Goal: Task Accomplishment & Management: Use online tool/utility

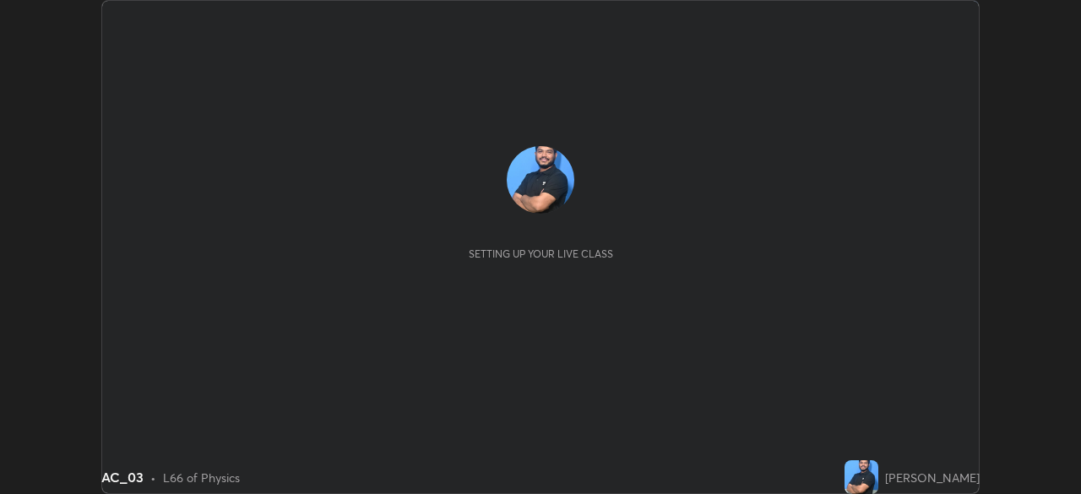
scroll to position [494, 1080]
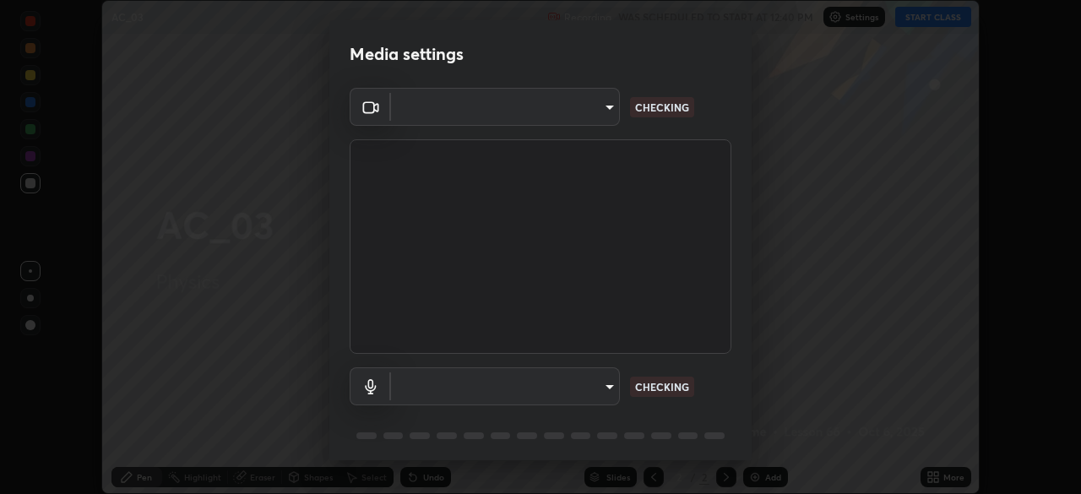
type input "e71460e2f3b1088b793b916af5c4649f3a08c12dec8142a086c785943032b170"
type input "default"
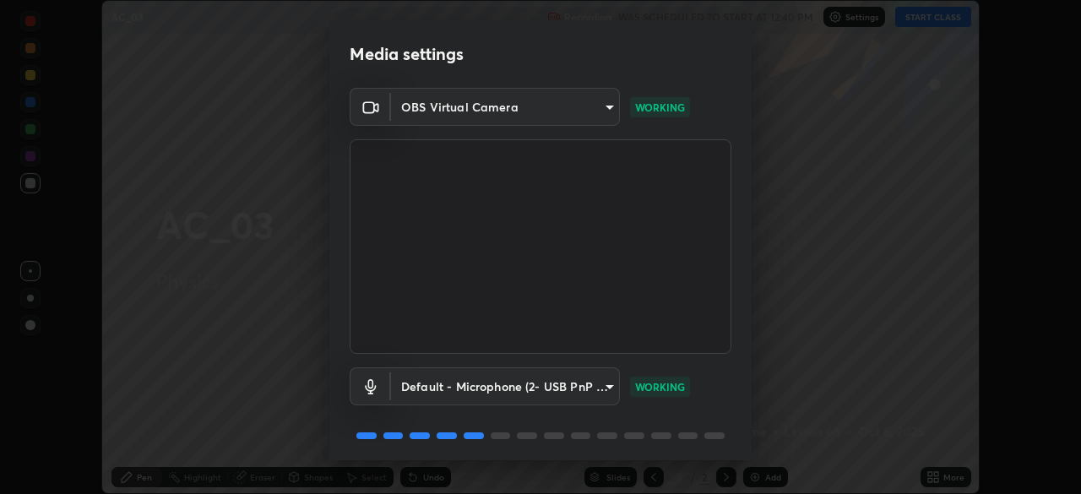
scroll to position [60, 0]
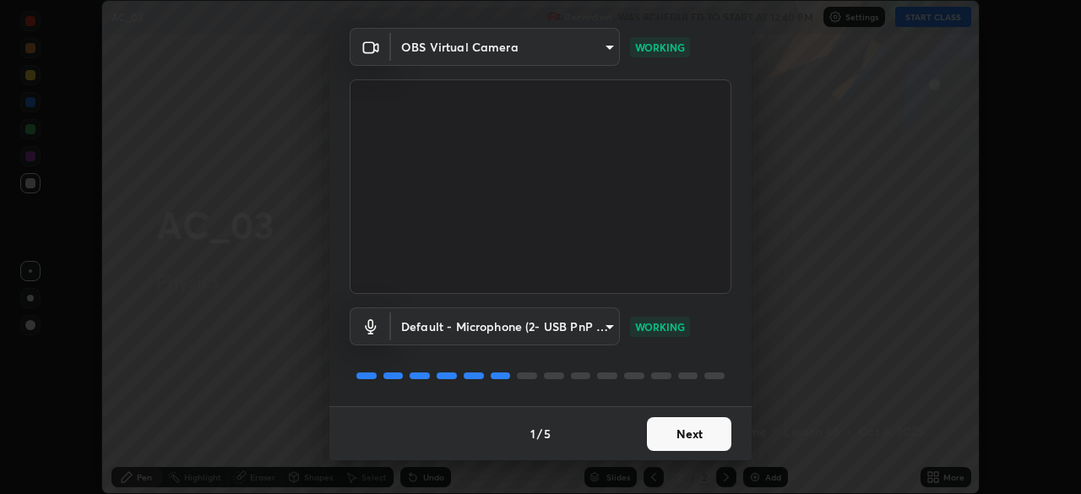
click at [663, 436] on button "Next" at bounding box center [689, 434] width 84 height 34
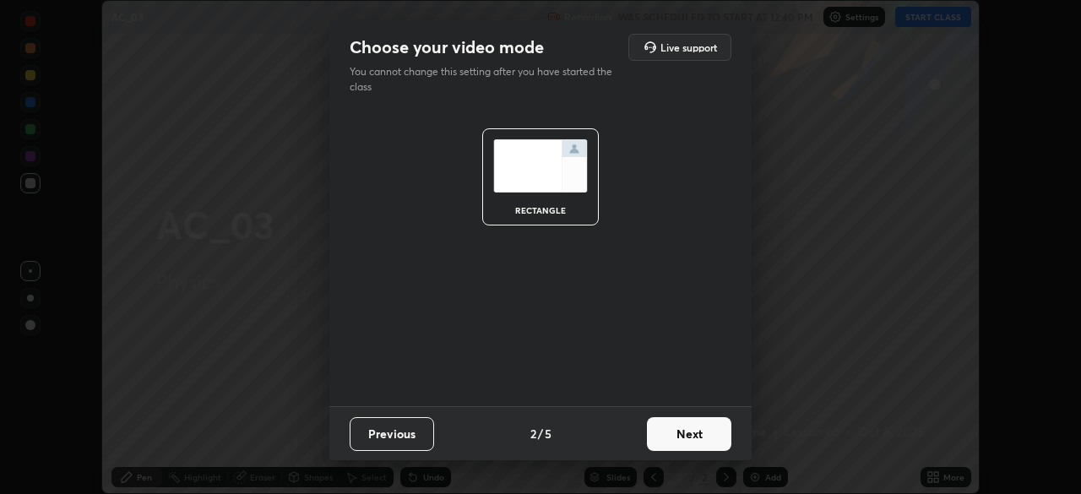
scroll to position [0, 0]
click at [676, 432] on button "Next" at bounding box center [689, 434] width 84 height 34
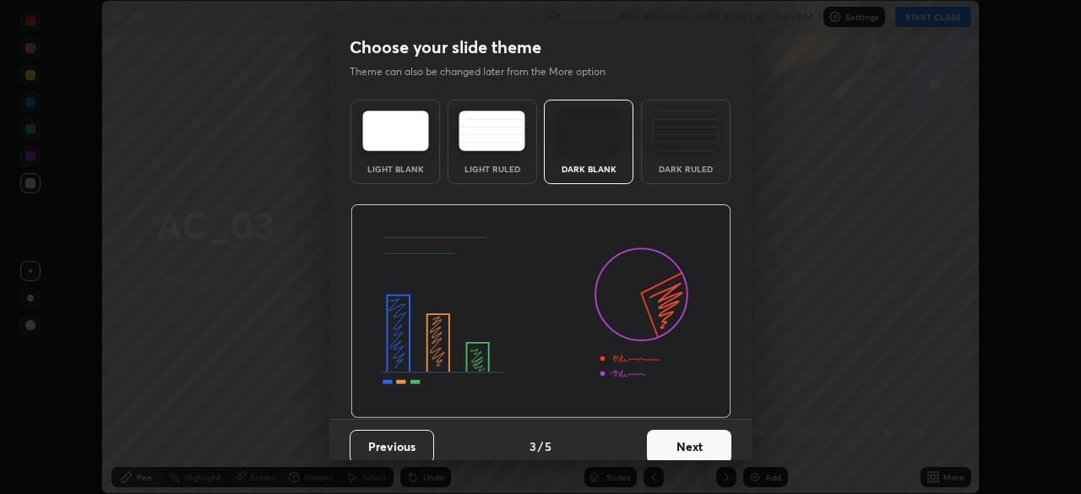
click at [674, 432] on button "Next" at bounding box center [689, 447] width 84 height 34
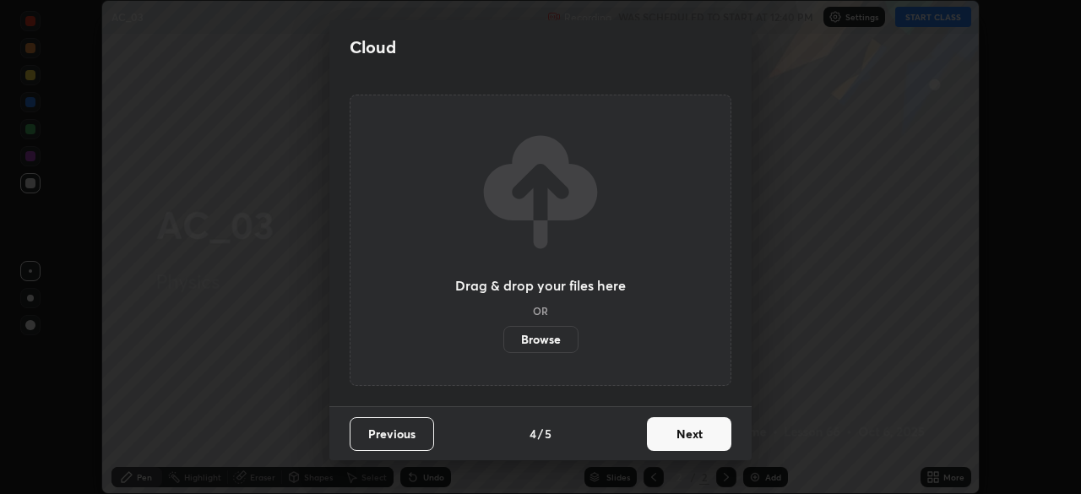
click at [671, 441] on button "Next" at bounding box center [689, 434] width 84 height 34
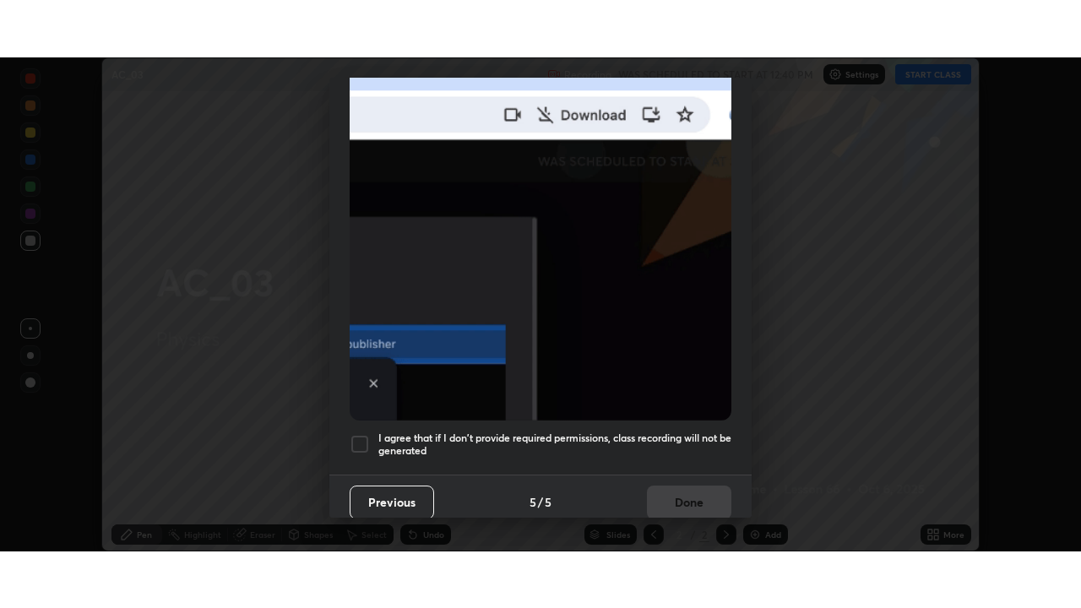
scroll to position [404, 0]
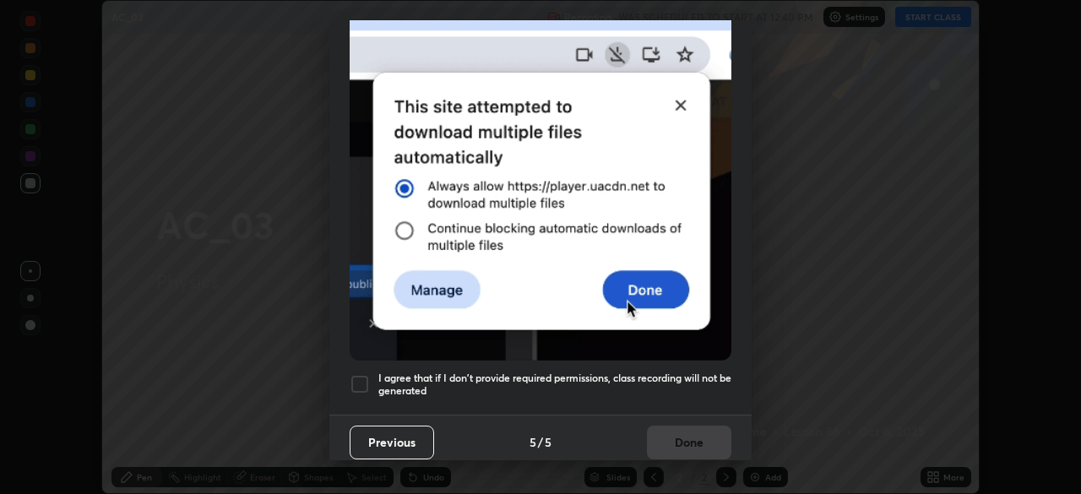
click at [363, 377] on div at bounding box center [360, 384] width 20 height 20
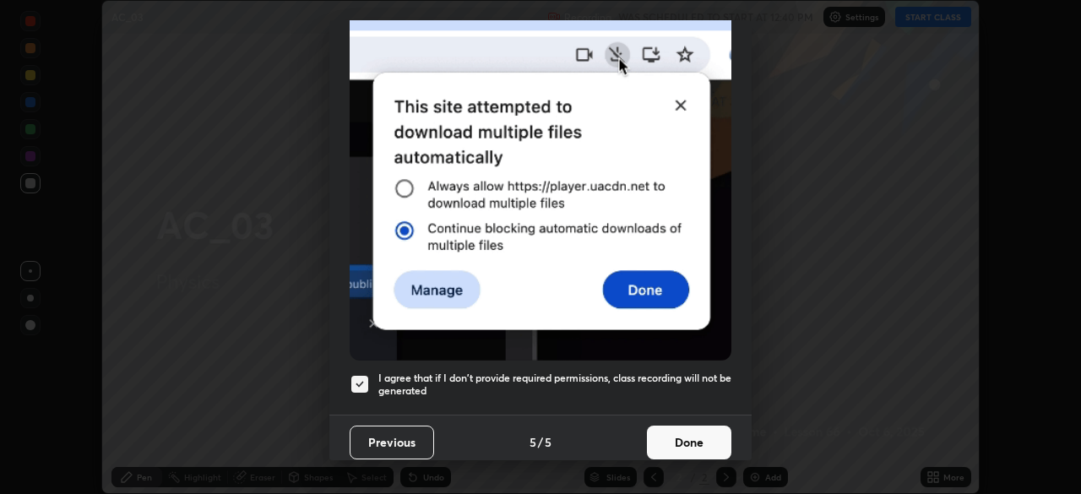
click at [686, 436] on button "Done" at bounding box center [689, 443] width 84 height 34
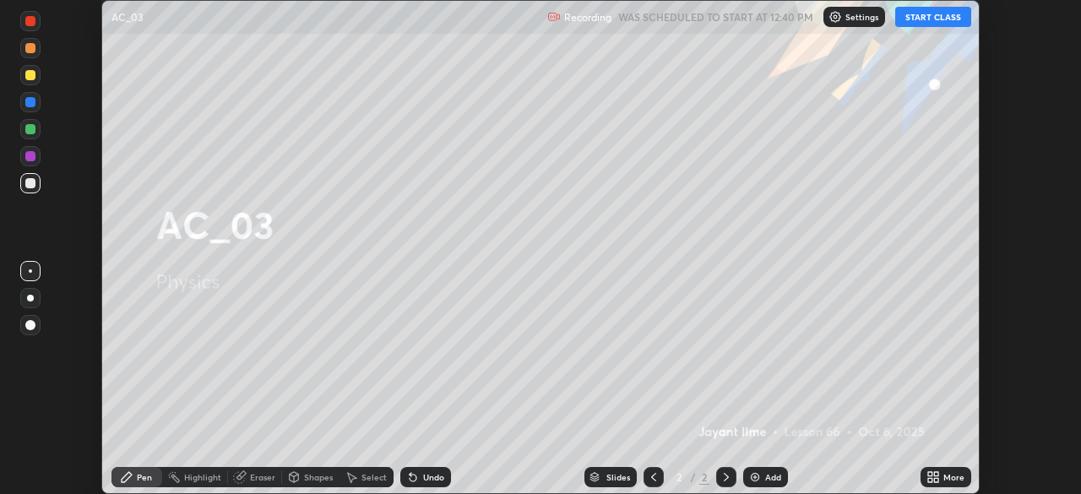
click at [930, 480] on icon at bounding box center [930, 480] width 4 height 4
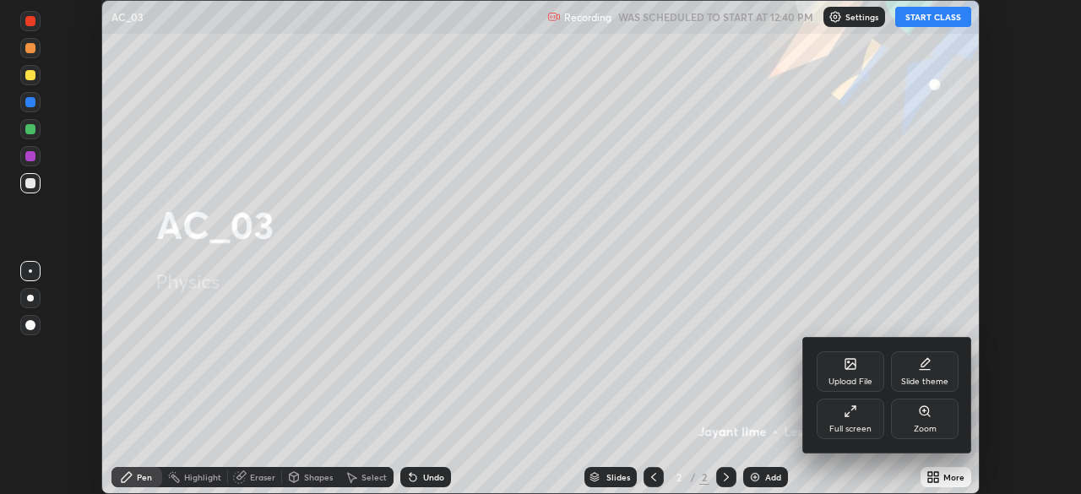
click at [858, 426] on div "Full screen" at bounding box center [850, 429] width 42 height 8
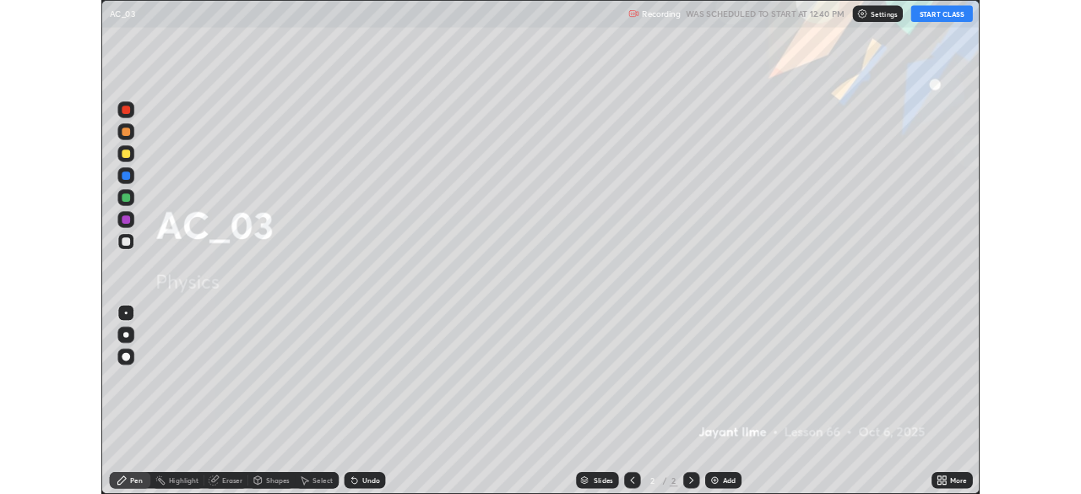
scroll to position [608, 1081]
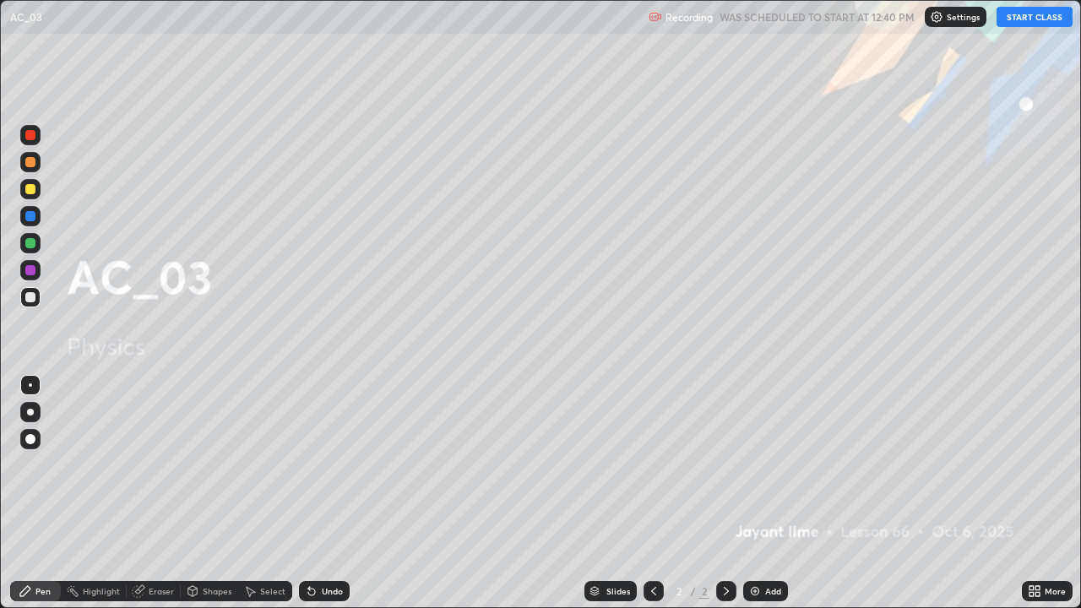
click at [1016, 19] on button "START CLASS" at bounding box center [1034, 17] width 76 height 20
click at [762, 493] on div "Add" at bounding box center [765, 591] width 45 height 20
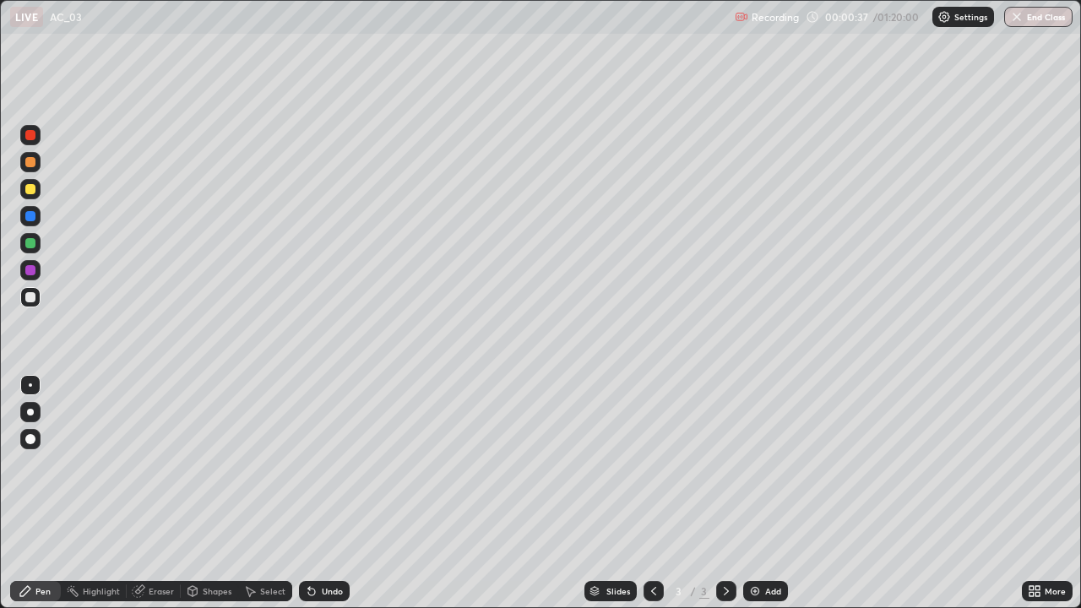
click at [40, 182] on div at bounding box center [30, 189] width 20 height 20
click at [28, 299] on div at bounding box center [30, 297] width 10 height 10
click at [39, 300] on div at bounding box center [30, 297] width 20 height 20
click at [28, 439] on div at bounding box center [30, 439] width 10 height 10
click at [28, 295] on div at bounding box center [30, 297] width 10 height 10
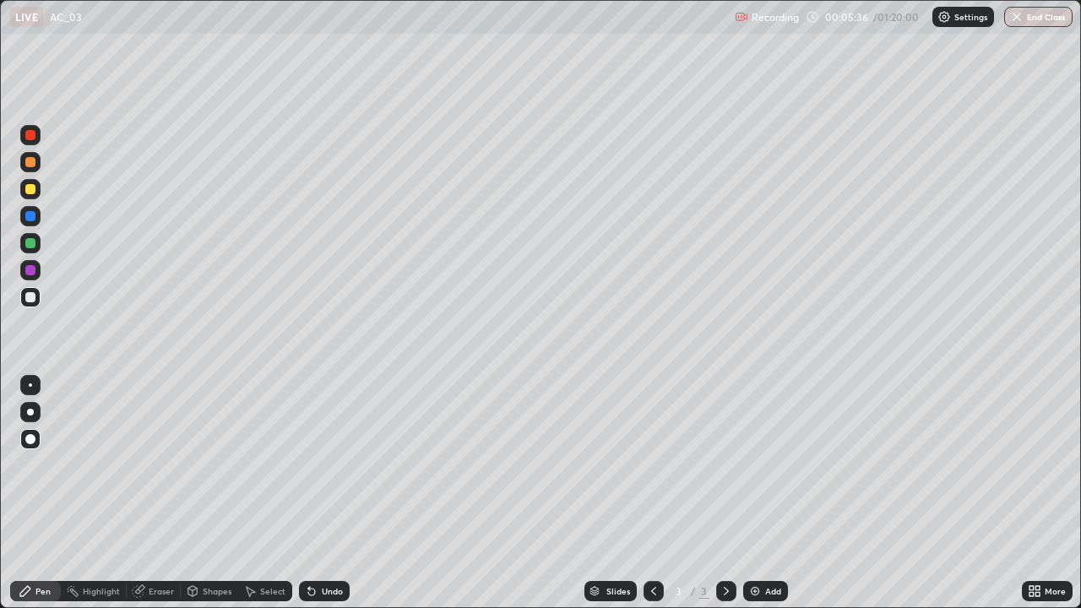
click at [31, 297] on div at bounding box center [30, 297] width 10 height 10
click at [760, 493] on div "Add" at bounding box center [765, 591] width 45 height 20
click at [32, 189] on div at bounding box center [30, 189] width 10 height 10
click at [35, 300] on div at bounding box center [30, 297] width 10 height 10
click at [203, 493] on div "Shapes" at bounding box center [217, 591] width 29 height 8
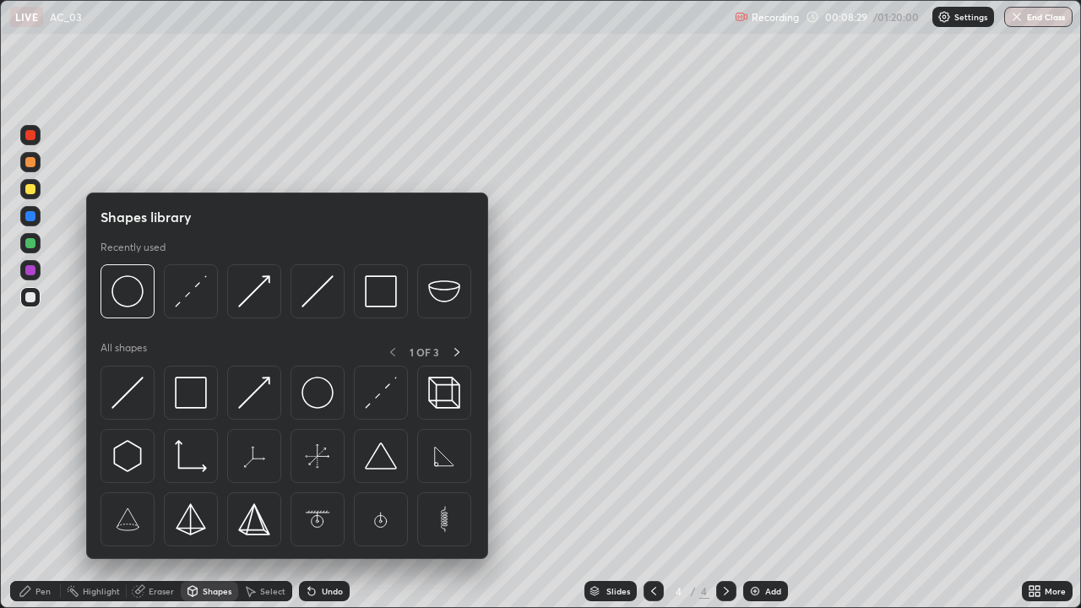
click at [149, 493] on div "Eraser" at bounding box center [161, 591] width 25 height 8
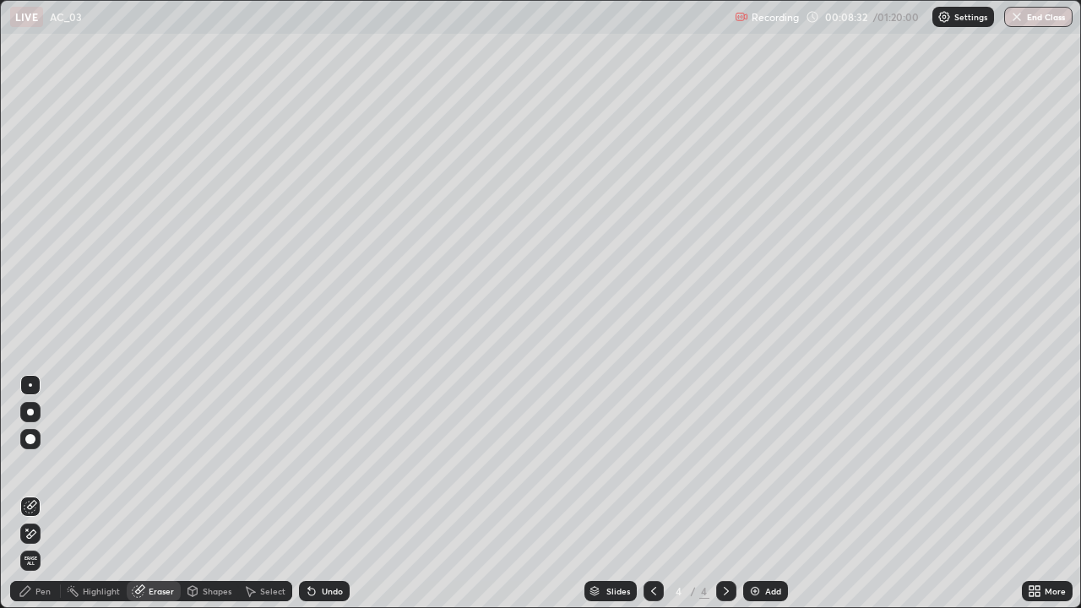
click at [36, 493] on div "Pen" at bounding box center [42, 591] width 15 height 8
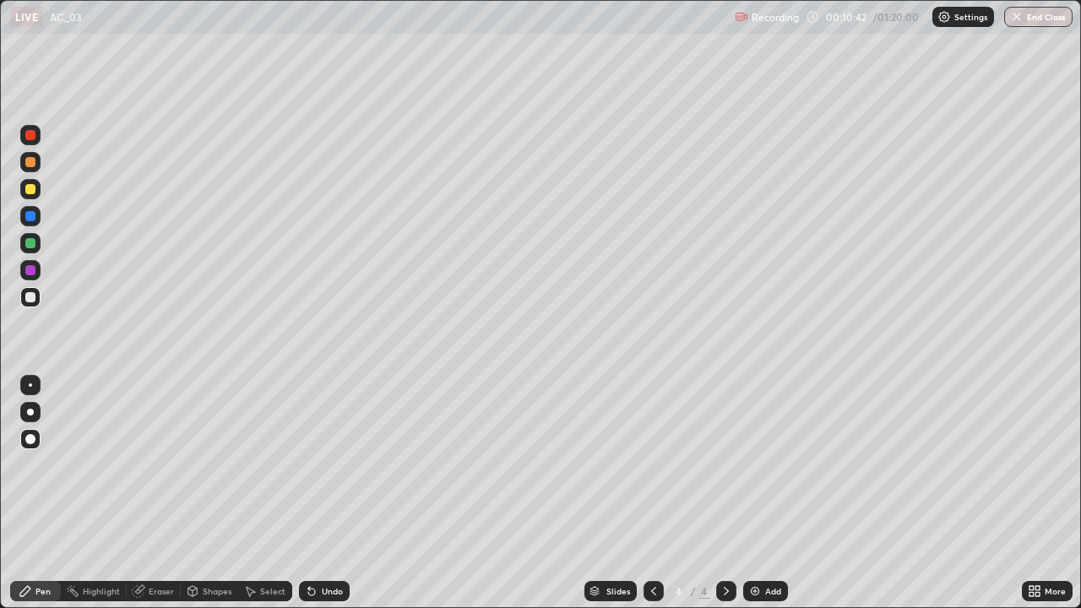
click at [644, 493] on div at bounding box center [653, 591] width 20 height 20
click at [332, 493] on div "Undo" at bounding box center [332, 591] width 21 height 8
click at [330, 493] on div "Undo" at bounding box center [332, 591] width 21 height 8
click at [332, 493] on div "Undo" at bounding box center [332, 591] width 21 height 8
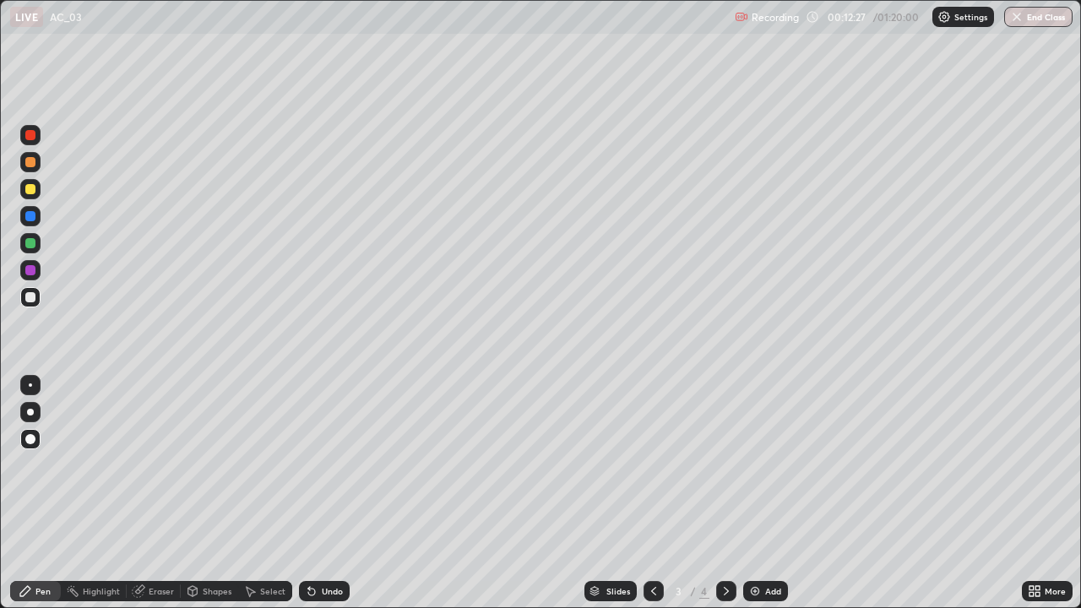
click at [328, 493] on div "Undo" at bounding box center [332, 591] width 21 height 8
click at [330, 493] on div "Undo" at bounding box center [332, 591] width 21 height 8
click at [327, 493] on div "Undo" at bounding box center [332, 591] width 21 height 8
click at [317, 493] on div "Undo" at bounding box center [324, 591] width 51 height 20
click at [314, 493] on icon at bounding box center [312, 591] width 14 height 14
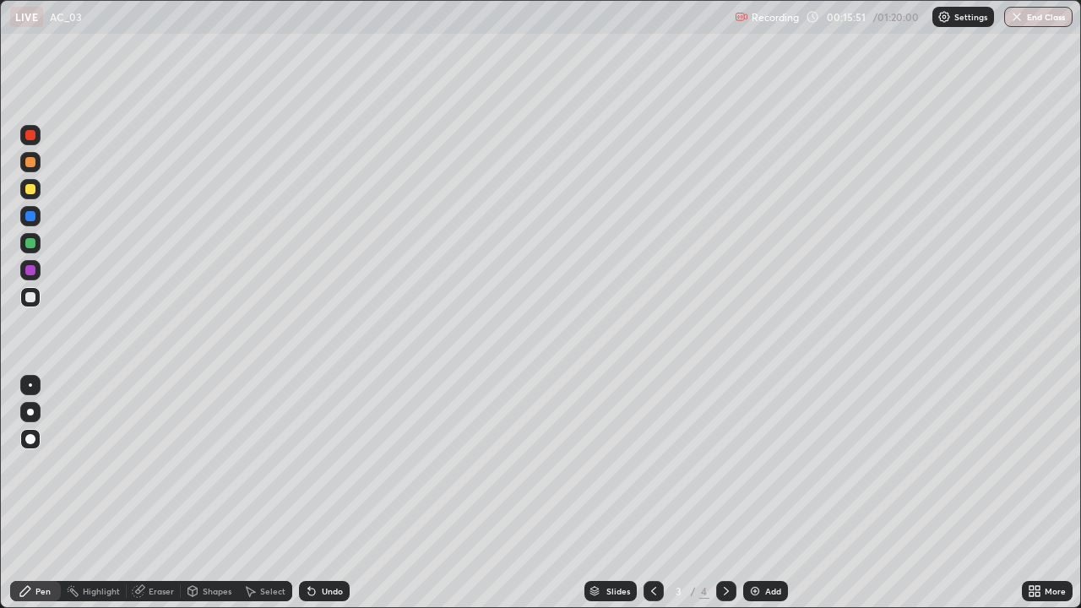
click at [724, 493] on div at bounding box center [726, 591] width 20 height 20
click at [36, 187] on div at bounding box center [30, 189] width 20 height 20
click at [30, 298] on div at bounding box center [30, 297] width 10 height 10
click at [775, 493] on div "Add" at bounding box center [765, 591] width 45 height 20
click at [34, 198] on div at bounding box center [30, 189] width 20 height 20
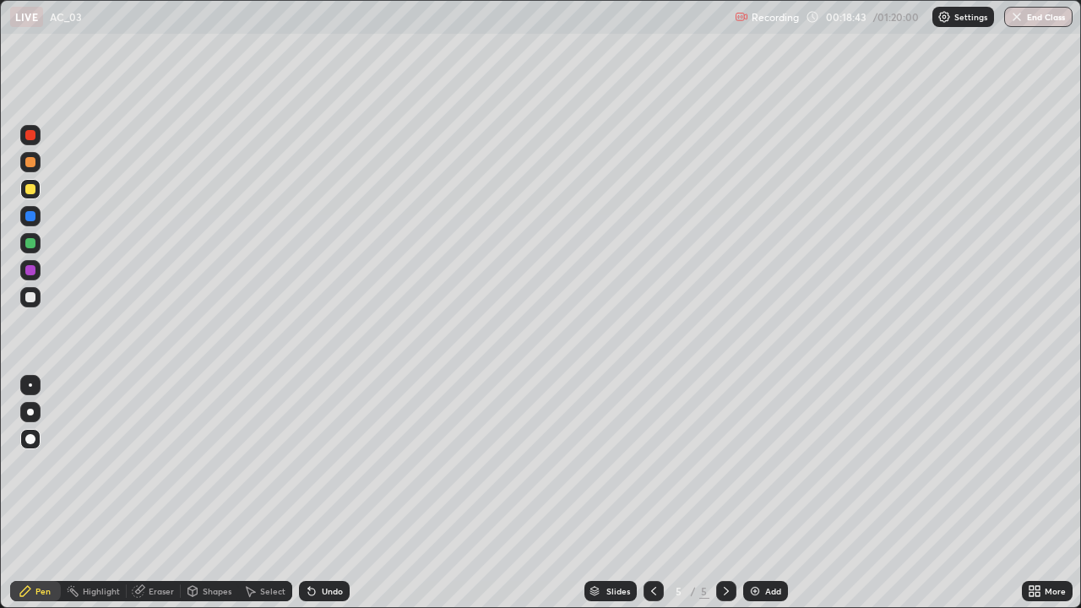
click at [30, 301] on div at bounding box center [30, 297] width 10 height 10
click at [35, 195] on div at bounding box center [30, 189] width 20 height 20
click at [30, 298] on div at bounding box center [30, 297] width 10 height 10
click at [160, 493] on div "Eraser" at bounding box center [161, 591] width 25 height 8
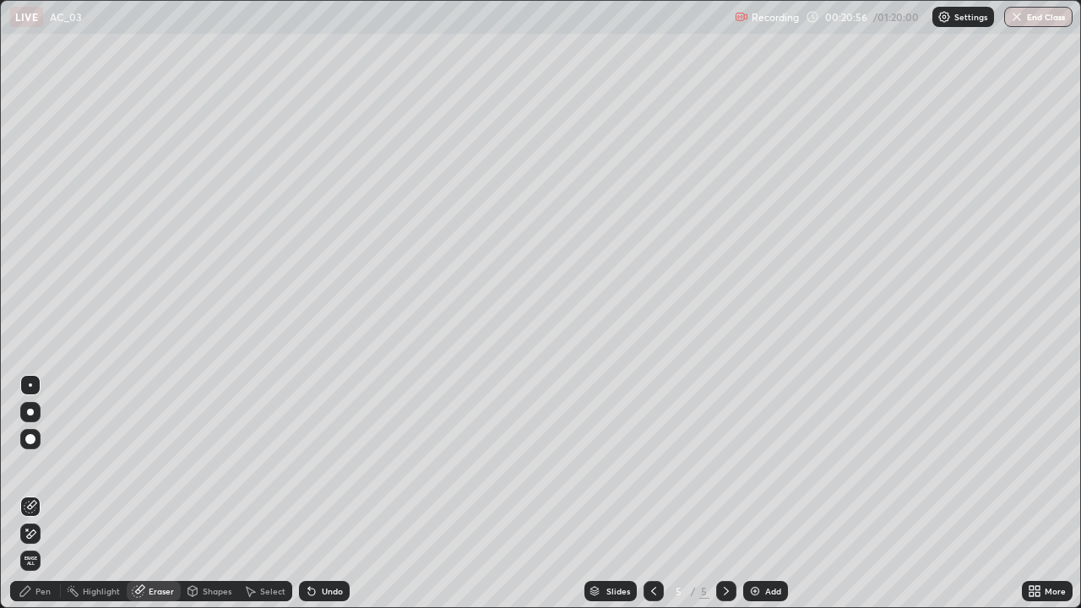
click at [38, 493] on div "Pen" at bounding box center [42, 591] width 15 height 8
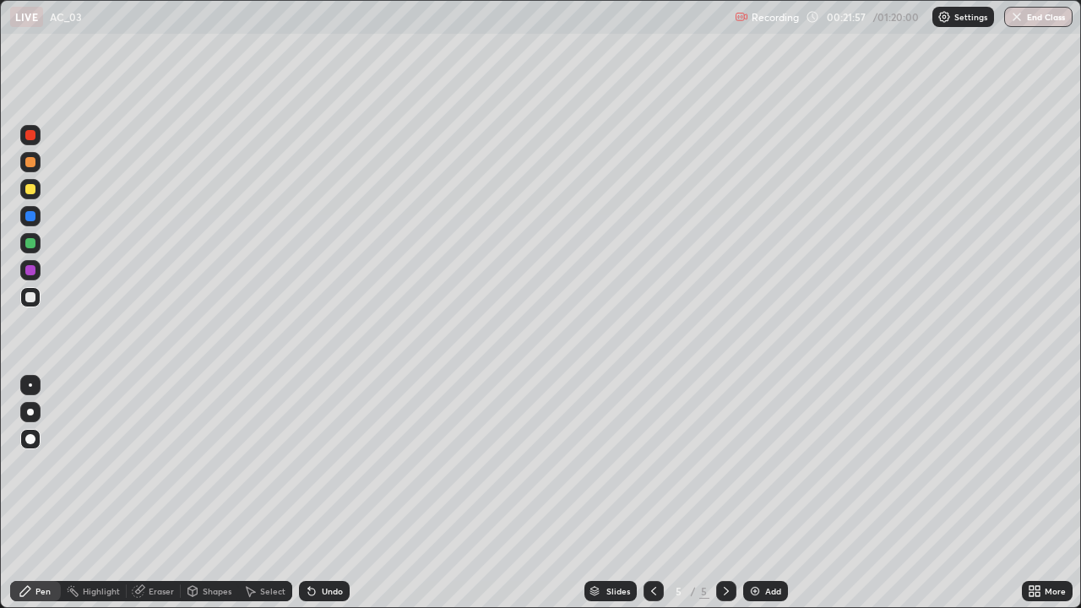
click at [36, 241] on div at bounding box center [30, 243] width 20 height 20
click at [30, 301] on div at bounding box center [30, 297] width 10 height 10
click at [315, 493] on icon at bounding box center [312, 591] width 14 height 14
click at [773, 493] on div "Add" at bounding box center [773, 591] width 16 height 8
click at [38, 194] on div at bounding box center [30, 189] width 20 height 20
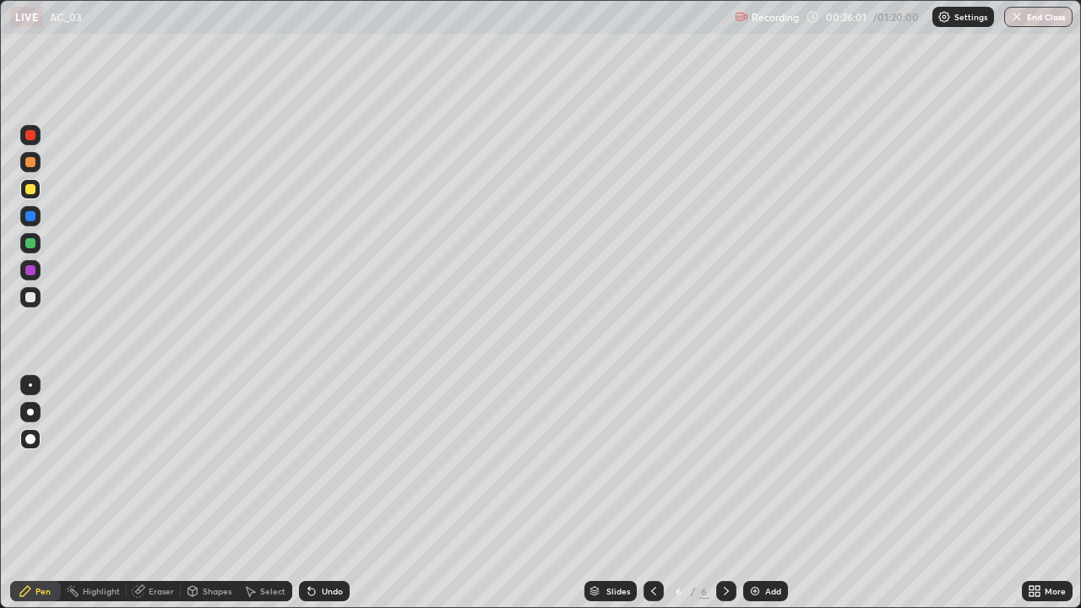
click at [31, 300] on div at bounding box center [30, 297] width 10 height 10
click at [30, 190] on div at bounding box center [30, 189] width 10 height 10
click at [36, 298] on div at bounding box center [30, 297] width 20 height 20
click at [771, 493] on div "Add" at bounding box center [773, 591] width 16 height 8
click at [30, 190] on div at bounding box center [30, 189] width 10 height 10
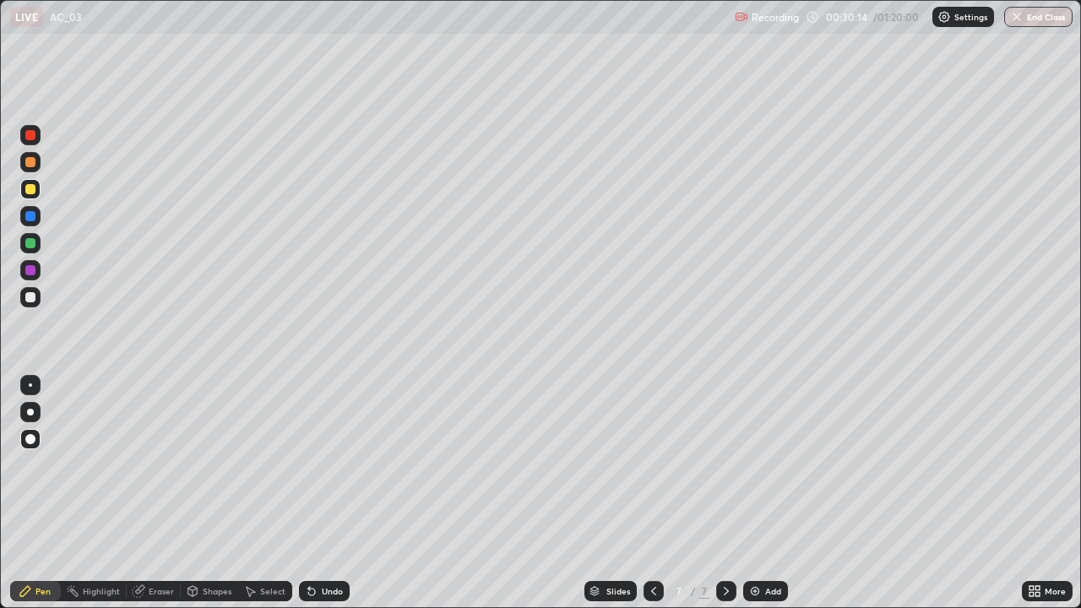
click at [35, 295] on div at bounding box center [30, 297] width 10 height 10
click at [33, 191] on div at bounding box center [30, 189] width 10 height 10
click at [35, 219] on div at bounding box center [30, 216] width 10 height 10
click at [32, 299] on div at bounding box center [30, 297] width 10 height 10
click at [322, 493] on div "Undo" at bounding box center [332, 591] width 21 height 8
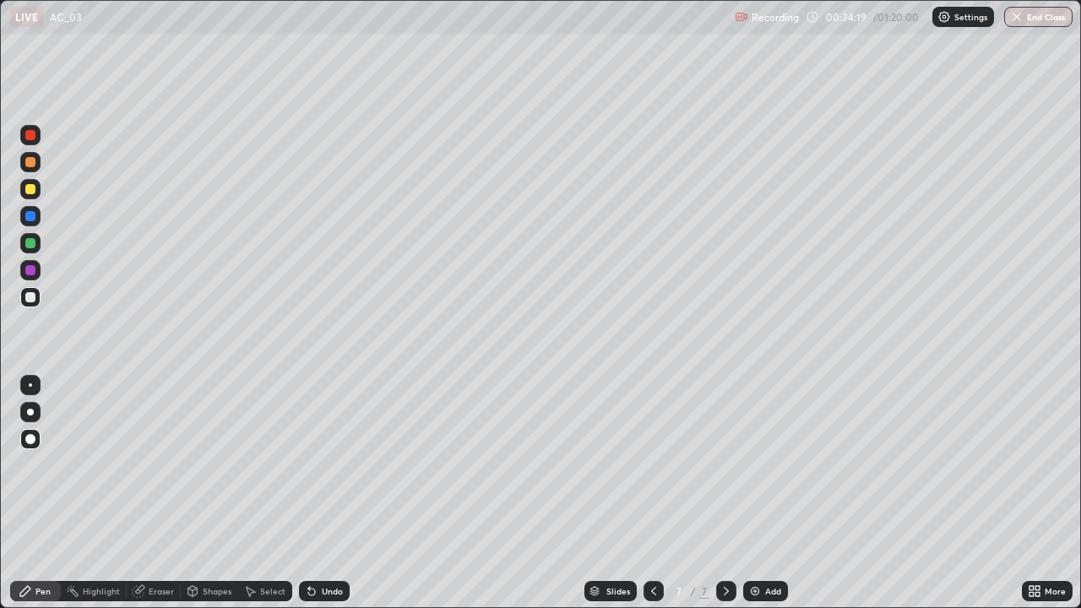
click at [322, 493] on div "Undo" at bounding box center [332, 591] width 21 height 8
click at [317, 493] on div "Undo" at bounding box center [324, 591] width 51 height 20
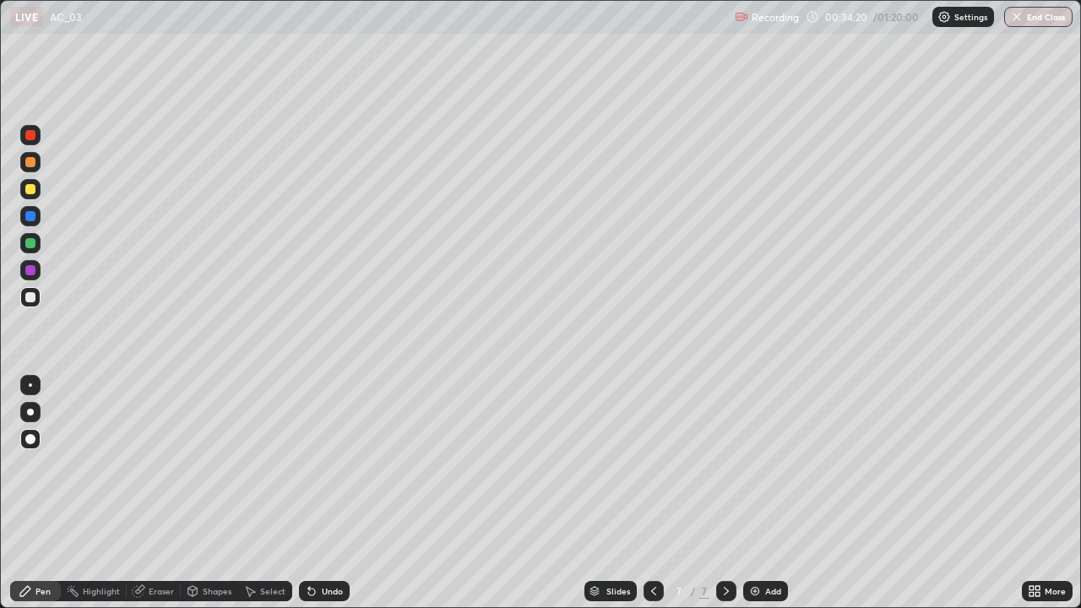
click at [317, 493] on div "Undo" at bounding box center [324, 591] width 51 height 20
click at [312, 493] on icon at bounding box center [311, 591] width 7 height 7
click at [309, 493] on icon at bounding box center [311, 591] width 7 height 7
click at [652, 493] on icon at bounding box center [654, 591] width 14 height 14
click at [659, 493] on div at bounding box center [653, 591] width 20 height 20
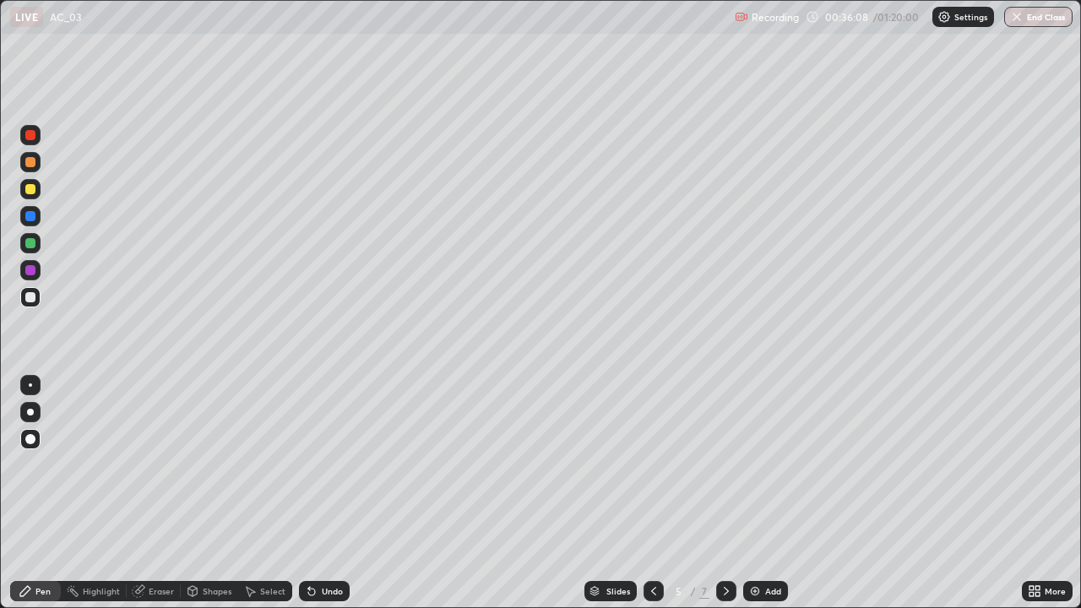
click at [1038, 493] on icon at bounding box center [1037, 594] width 4 height 4
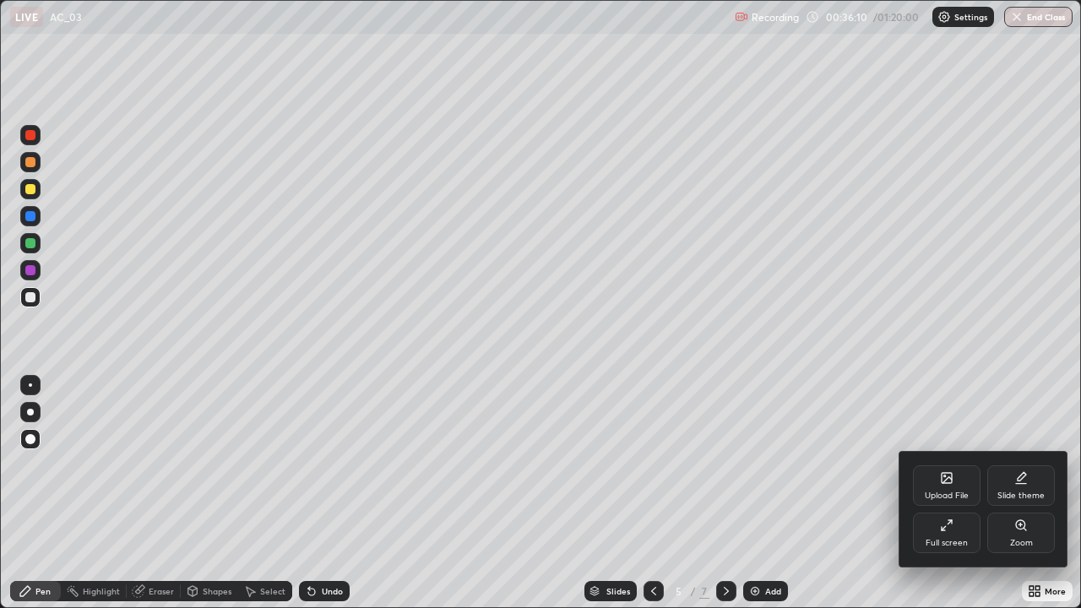
click at [958, 493] on div "Full screen" at bounding box center [947, 532] width 68 height 41
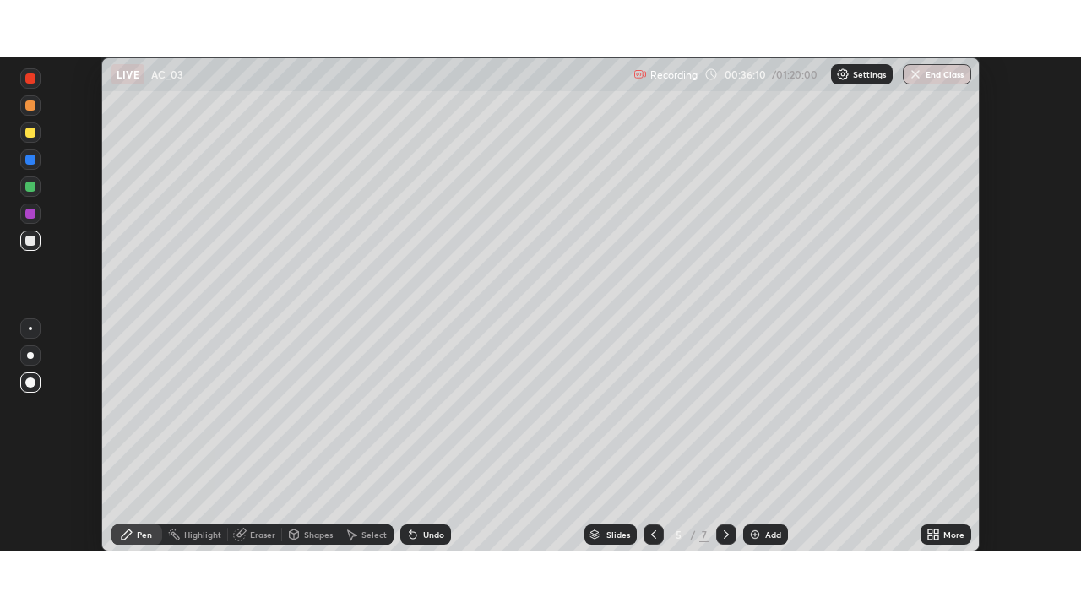
scroll to position [83933, 83347]
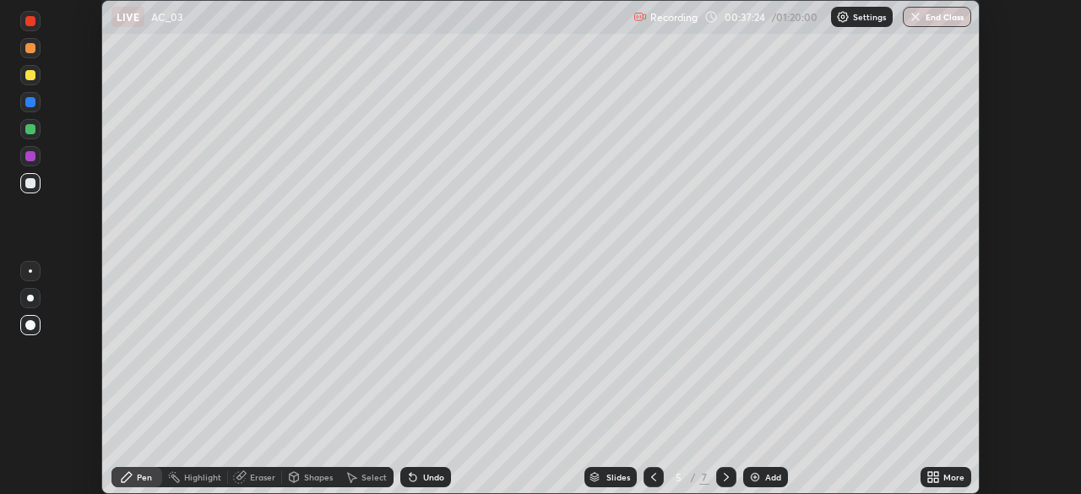
click at [955, 477] on div "More" at bounding box center [953, 477] width 21 height 8
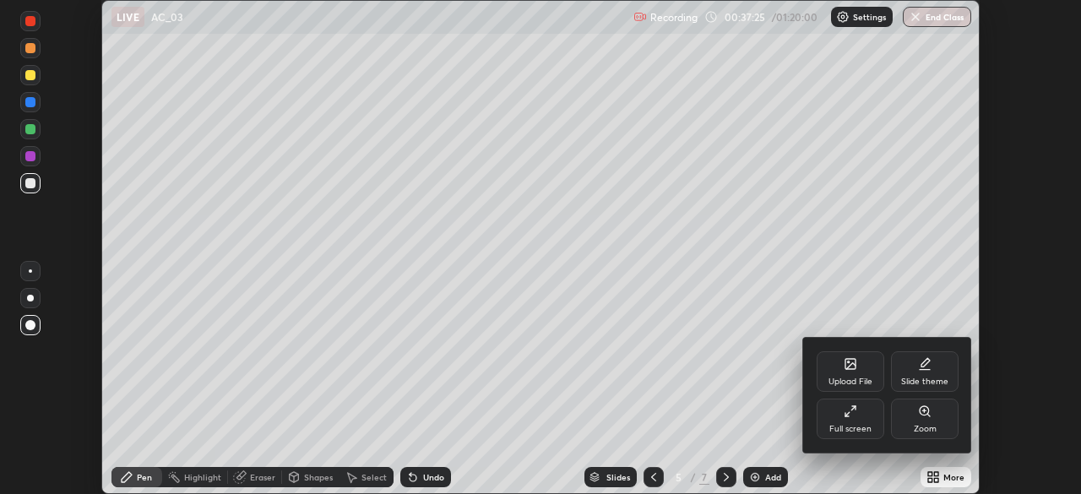
click at [860, 418] on div "Full screen" at bounding box center [850, 418] width 68 height 41
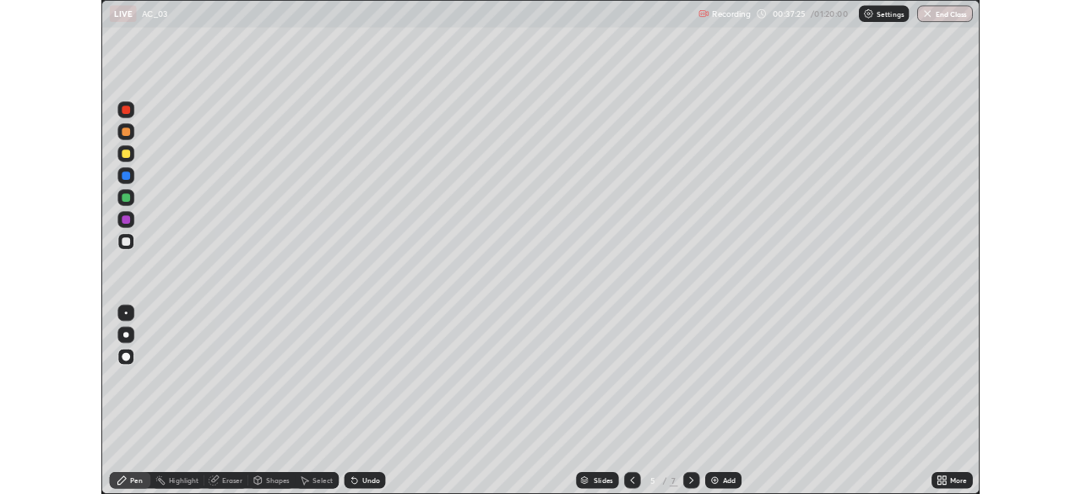
scroll to position [608, 1081]
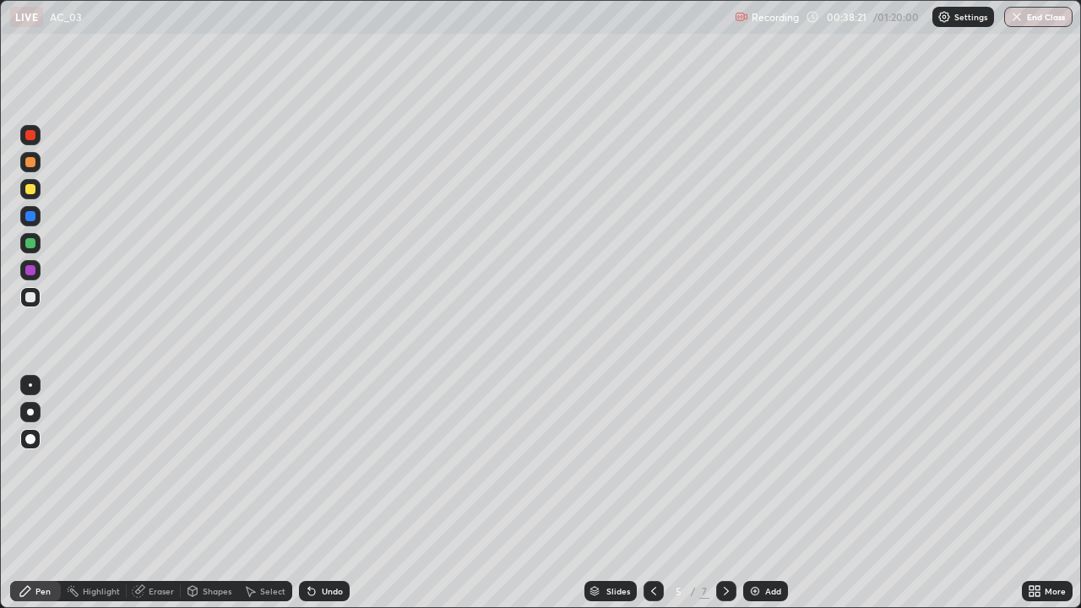
click at [724, 493] on icon at bounding box center [726, 591] width 14 height 14
click at [652, 493] on icon at bounding box center [654, 591] width 14 height 14
click at [724, 493] on icon at bounding box center [726, 591] width 14 height 14
click at [722, 493] on icon at bounding box center [726, 591] width 14 height 14
click at [332, 493] on div "Undo" at bounding box center [332, 591] width 21 height 8
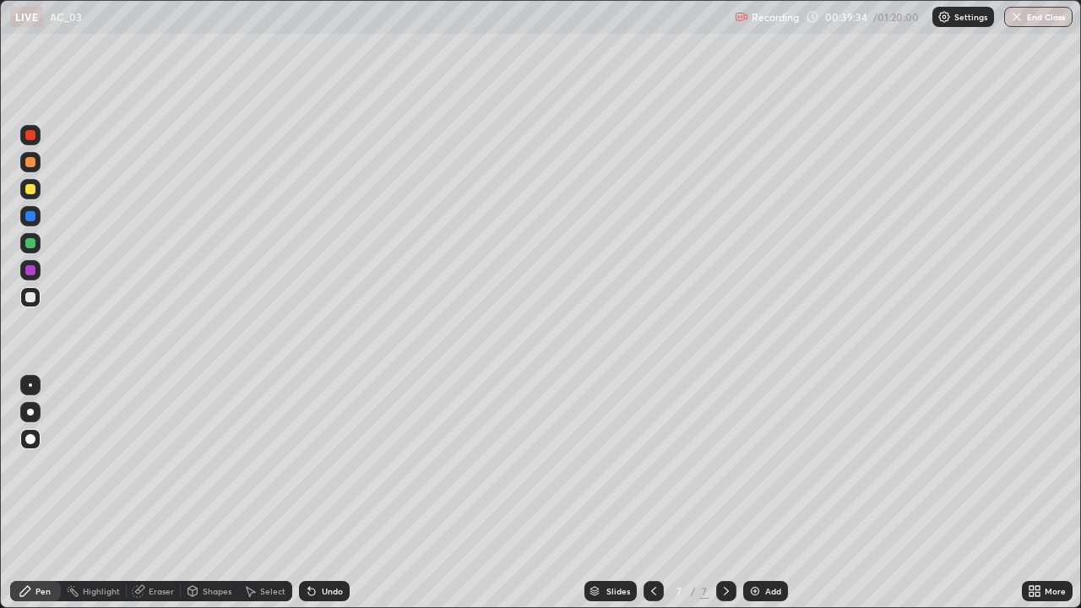
click at [328, 493] on div "Undo" at bounding box center [324, 591] width 51 height 20
click at [331, 493] on div "Undo" at bounding box center [332, 591] width 21 height 8
click at [659, 493] on div at bounding box center [653, 591] width 20 height 20
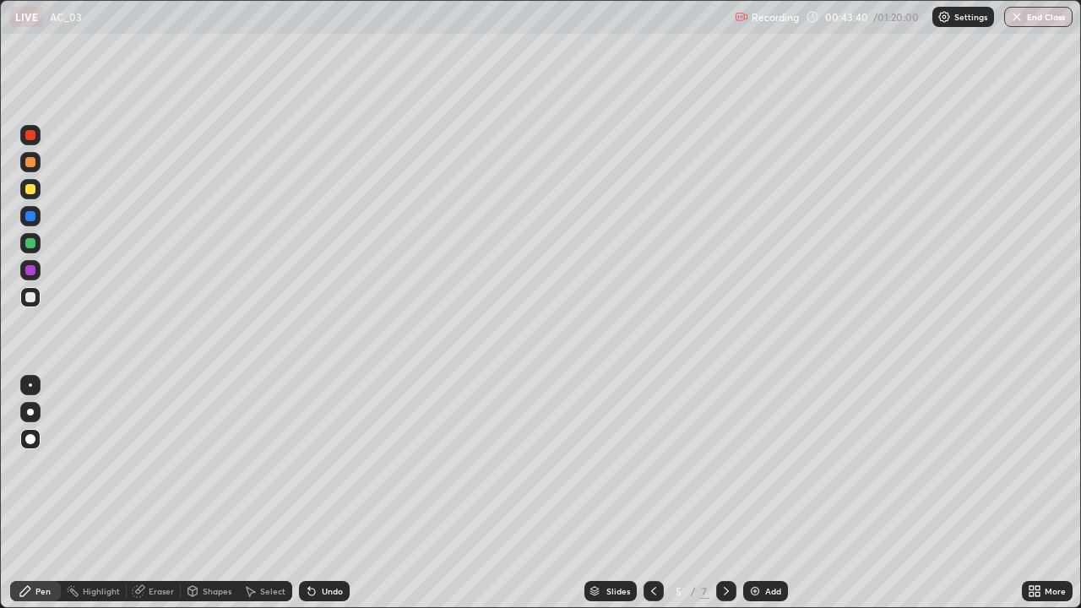
click at [777, 493] on div "Add" at bounding box center [773, 591] width 16 height 8
click at [39, 192] on div at bounding box center [30, 189] width 20 height 20
click at [31, 301] on div at bounding box center [30, 297] width 10 height 10
click at [34, 376] on div at bounding box center [30, 385] width 20 height 20
click at [30, 438] on div at bounding box center [30, 439] width 10 height 10
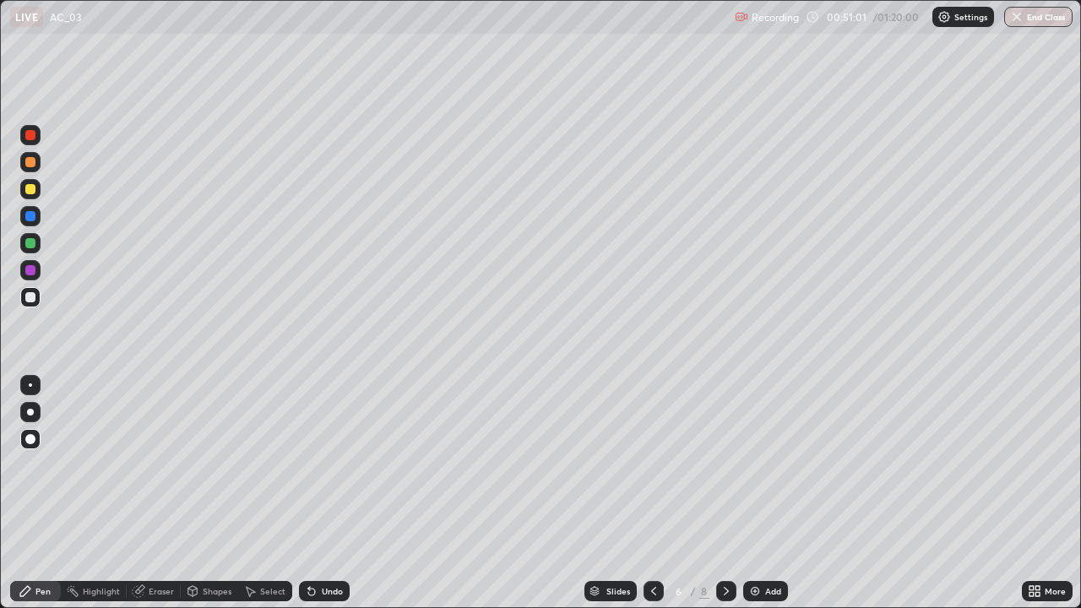
click at [325, 493] on div "Undo" at bounding box center [332, 591] width 21 height 8
click at [329, 493] on div "Undo" at bounding box center [332, 591] width 21 height 8
click at [330, 493] on div "Undo" at bounding box center [332, 591] width 21 height 8
click at [144, 493] on icon at bounding box center [139, 589] width 9 height 8
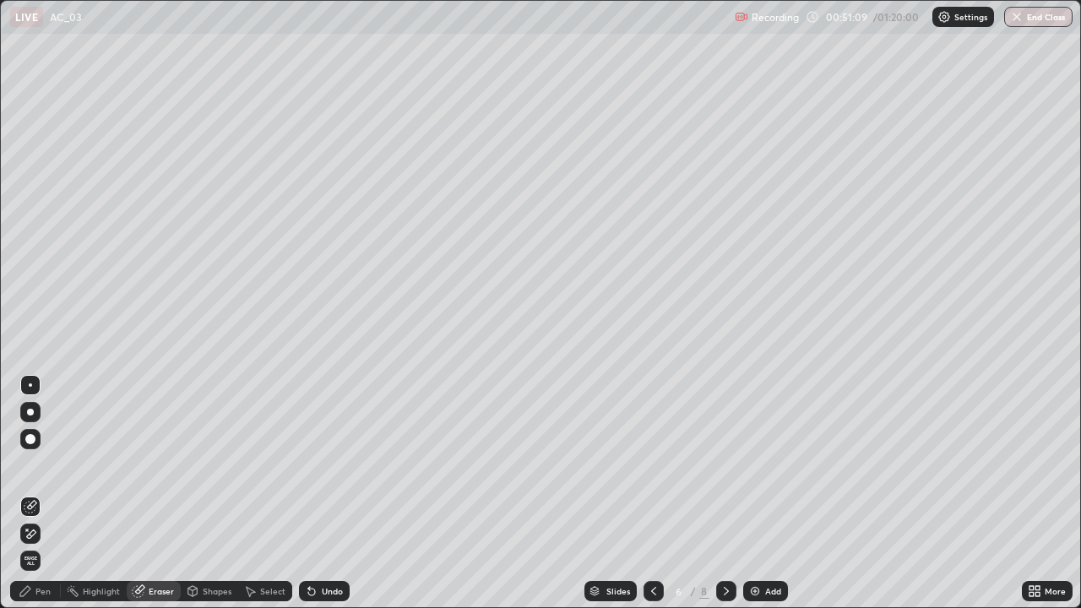
click at [41, 493] on div "Pen" at bounding box center [42, 591] width 15 height 8
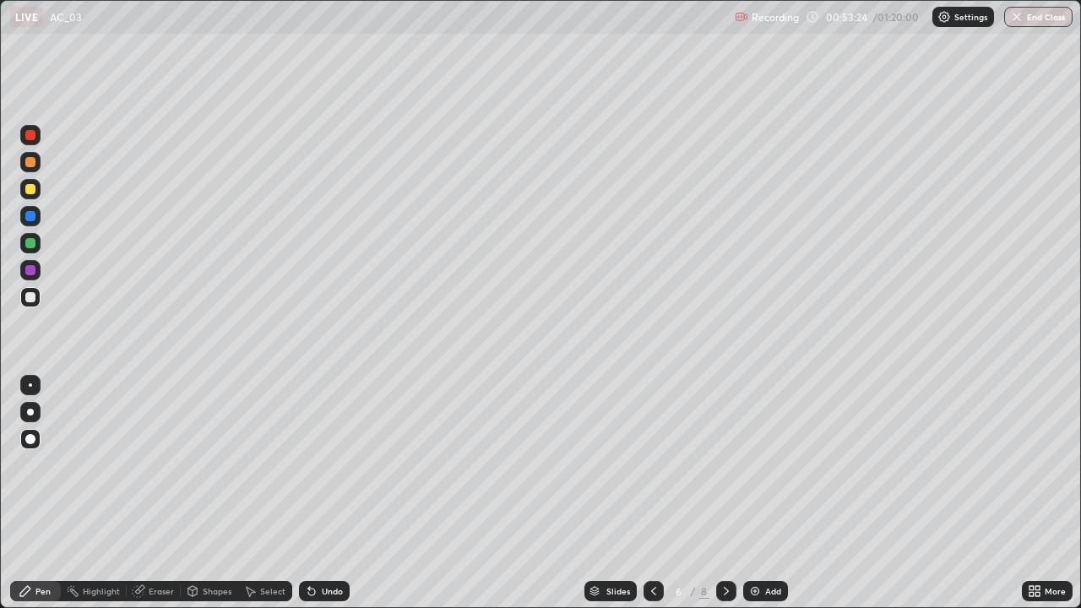
click at [765, 493] on div "Add" at bounding box center [773, 591] width 16 height 8
click at [35, 192] on div at bounding box center [30, 189] width 20 height 20
click at [35, 240] on div at bounding box center [30, 243] width 10 height 10
click at [31, 217] on div at bounding box center [30, 216] width 10 height 10
click at [731, 493] on div at bounding box center [726, 591] width 20 height 20
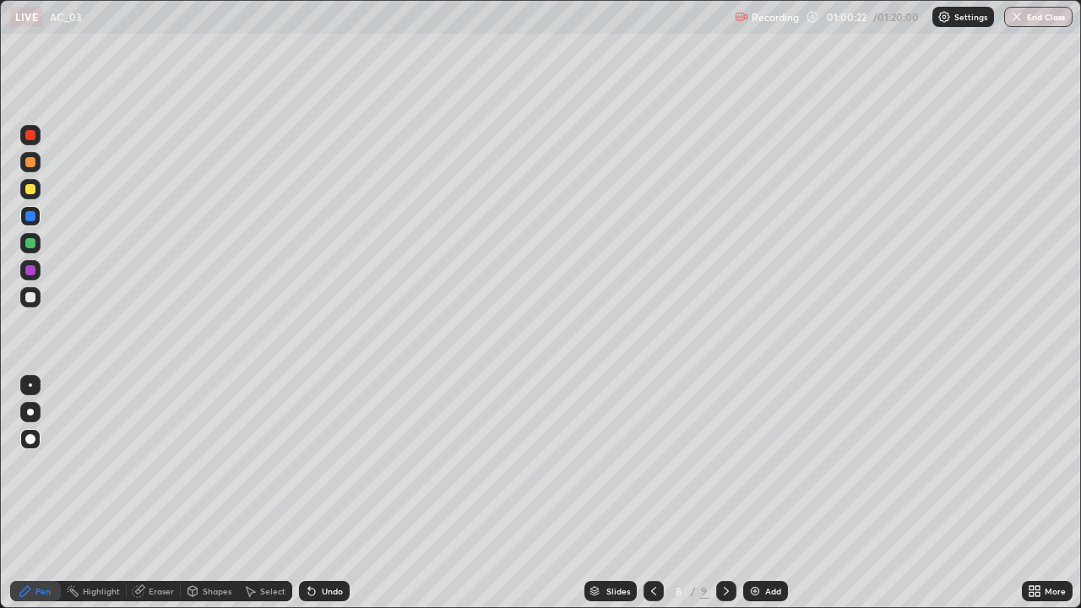
click at [756, 493] on div "Add" at bounding box center [765, 591] width 45 height 20
click at [30, 296] on div at bounding box center [30, 297] width 10 height 10
click at [0, 333] on div "Setting up your live class" at bounding box center [540, 304] width 1081 height 608
click at [778, 493] on div "Add" at bounding box center [765, 591] width 45 height 20
click at [771, 493] on div "Add" at bounding box center [773, 591] width 16 height 8
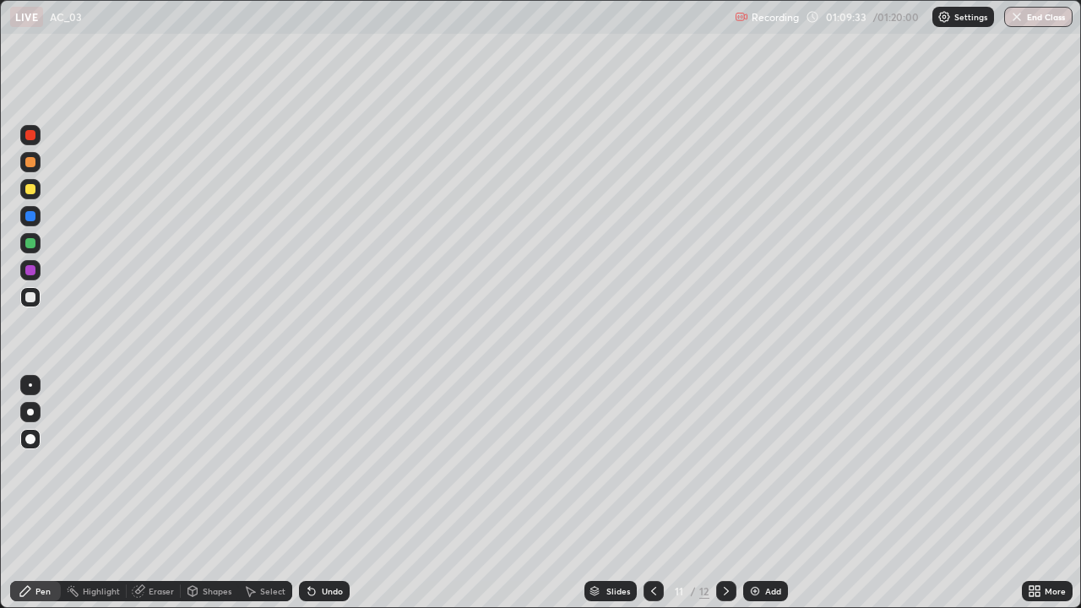
click at [33, 196] on div at bounding box center [30, 189] width 20 height 20
click at [33, 301] on div at bounding box center [30, 297] width 10 height 10
click at [30, 298] on div at bounding box center [30, 297] width 10 height 10
click at [31, 216] on div at bounding box center [30, 216] width 10 height 10
click at [32, 300] on div at bounding box center [30, 297] width 10 height 10
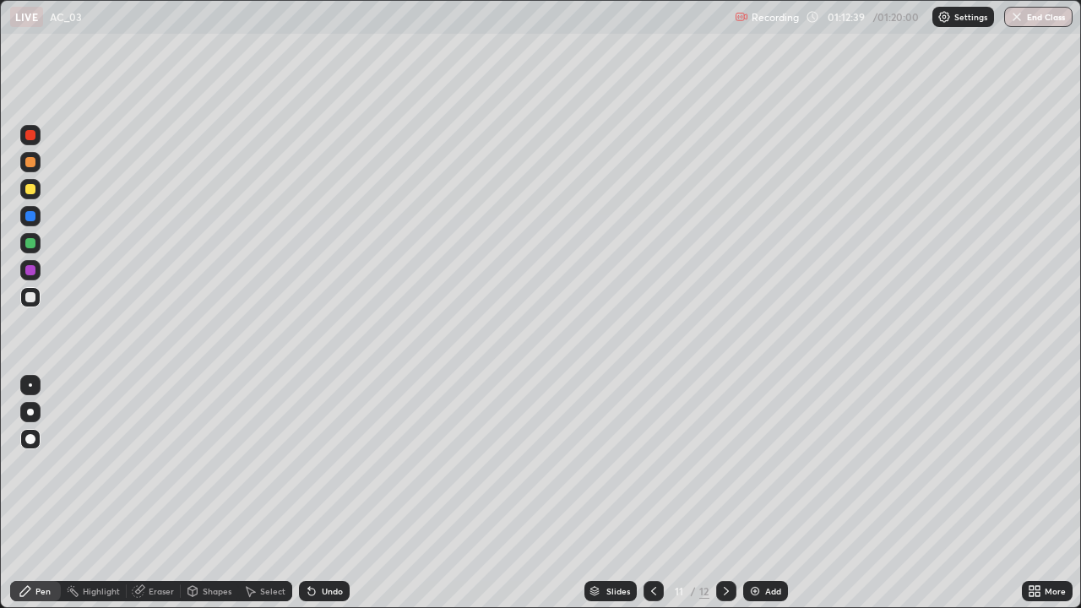
click at [322, 493] on div "Undo" at bounding box center [332, 591] width 21 height 8
click at [328, 493] on div "Undo" at bounding box center [332, 591] width 21 height 8
click at [321, 493] on div "Undo" at bounding box center [320, 591] width 57 height 34
click at [329, 493] on div "Undo" at bounding box center [332, 591] width 21 height 8
click at [327, 493] on div "Undo" at bounding box center [332, 591] width 21 height 8
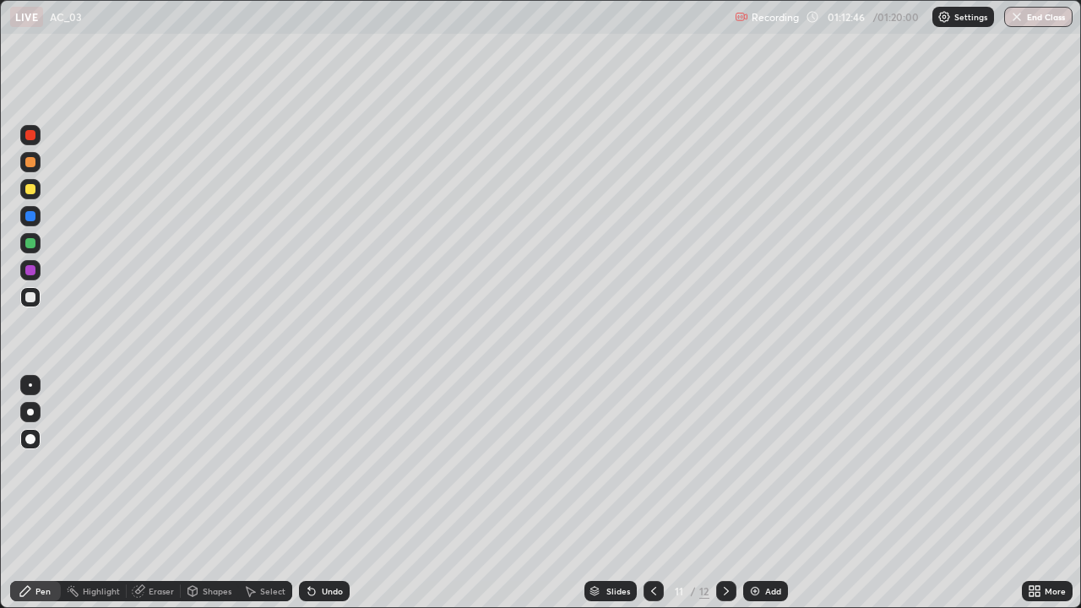
click at [326, 493] on div "Undo" at bounding box center [324, 591] width 51 height 20
click at [324, 493] on div "Undo" at bounding box center [324, 591] width 51 height 20
click at [30, 192] on div at bounding box center [30, 189] width 10 height 10
click at [35, 305] on div at bounding box center [30, 297] width 20 height 20
click at [35, 215] on div at bounding box center [30, 216] width 10 height 10
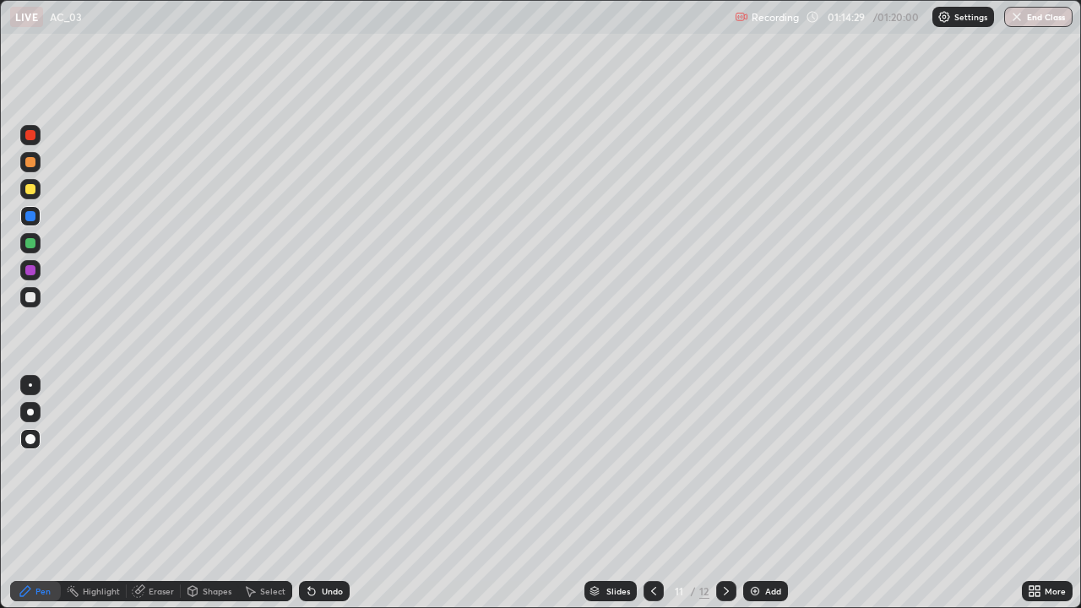
click at [31, 300] on div at bounding box center [30, 297] width 10 height 10
click at [28, 187] on div at bounding box center [30, 189] width 10 height 10
click at [30, 301] on div at bounding box center [30, 297] width 10 height 10
click at [317, 493] on div "Undo" at bounding box center [324, 591] width 51 height 20
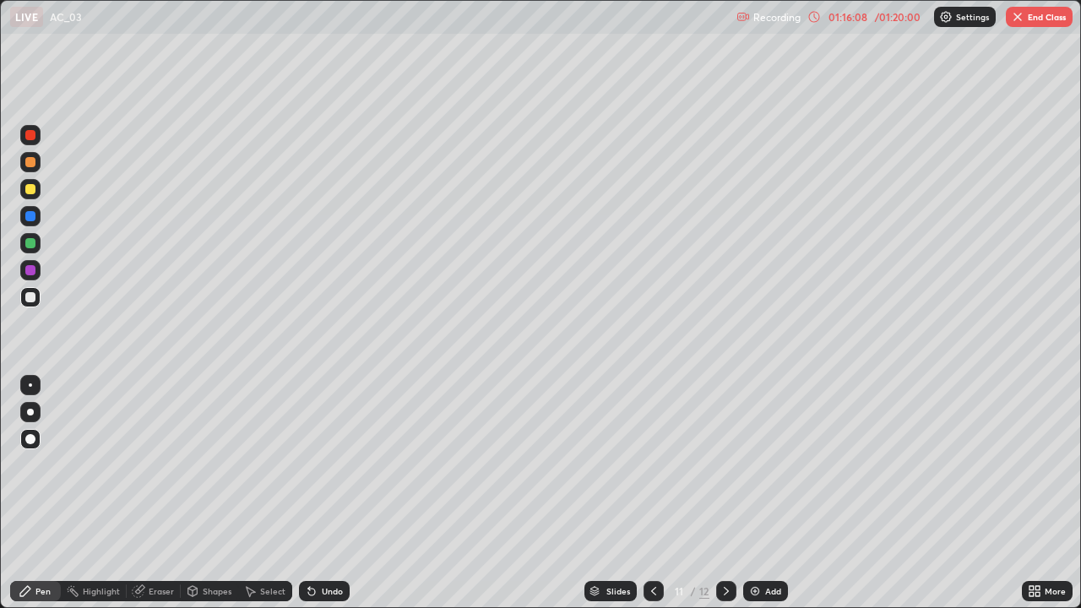
click at [322, 493] on div "Undo" at bounding box center [332, 591] width 21 height 8
click at [318, 493] on div "Undo" at bounding box center [324, 591] width 51 height 20
click at [1039, 24] on button "End Class" at bounding box center [1039, 17] width 67 height 20
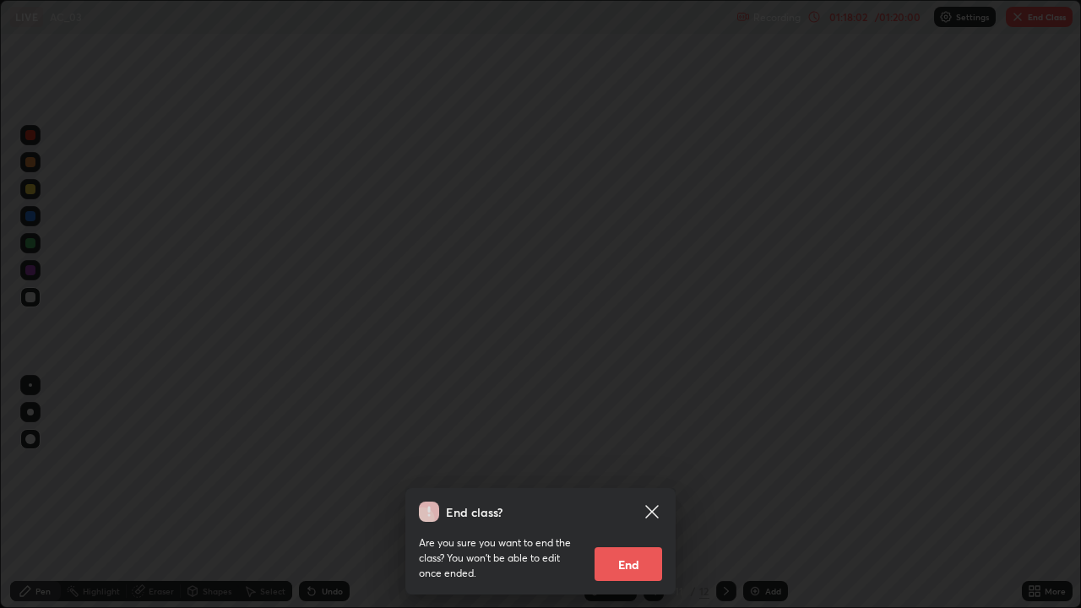
click at [640, 493] on button "End" at bounding box center [628, 564] width 68 height 34
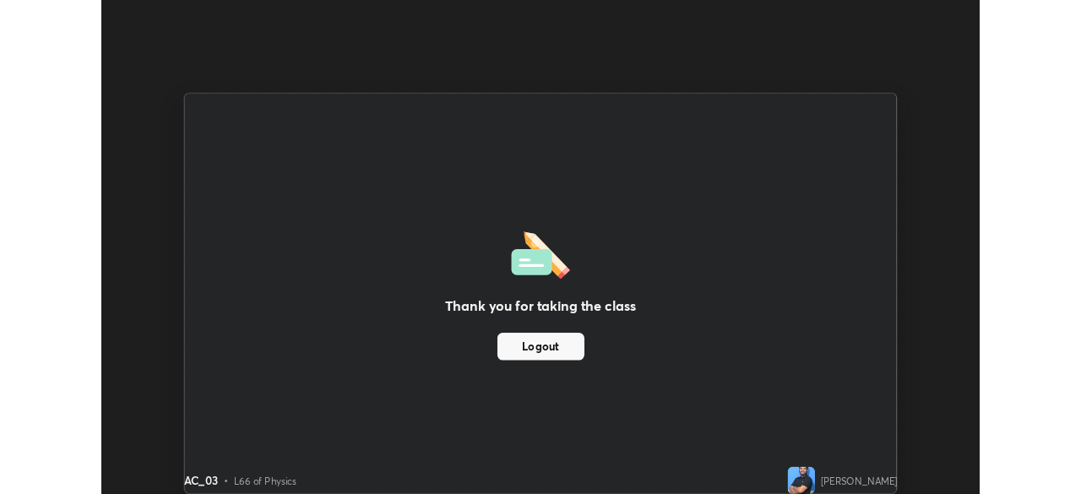
scroll to position [83933, 83347]
